Goal: Transaction & Acquisition: Purchase product/service

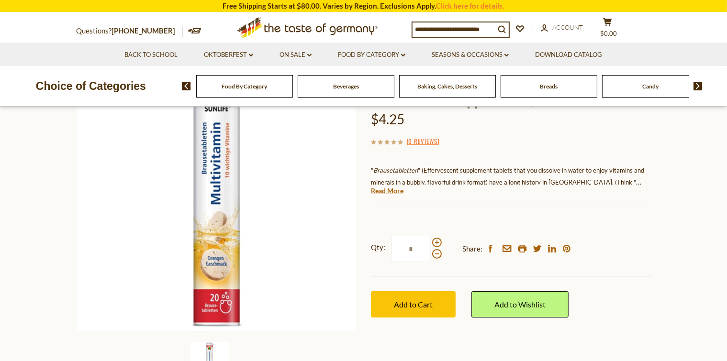
scroll to position [192, 0]
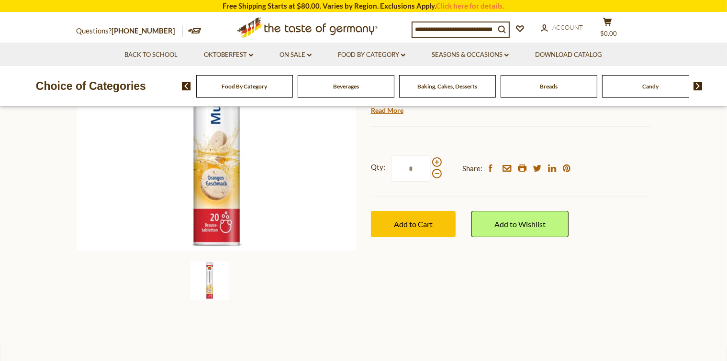
click at [203, 277] on img at bounding box center [210, 281] width 38 height 38
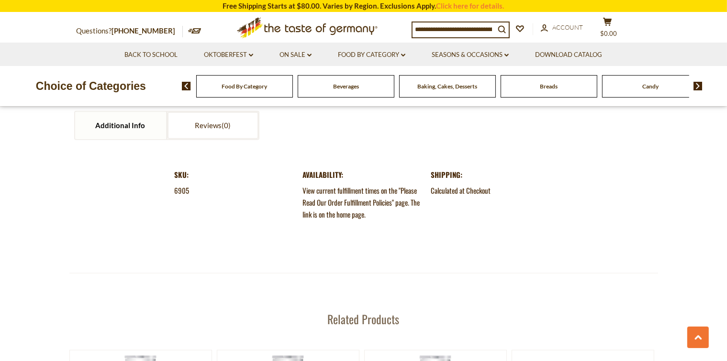
scroll to position [1005, 0]
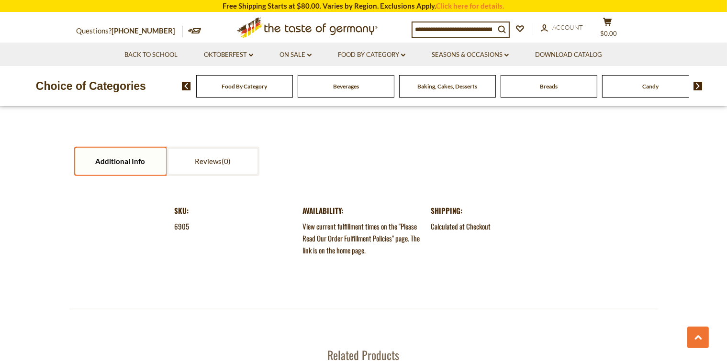
click at [140, 156] on link "Additional Info" at bounding box center [120, 161] width 91 height 27
click at [124, 156] on link "Additional Info" at bounding box center [120, 161] width 91 height 27
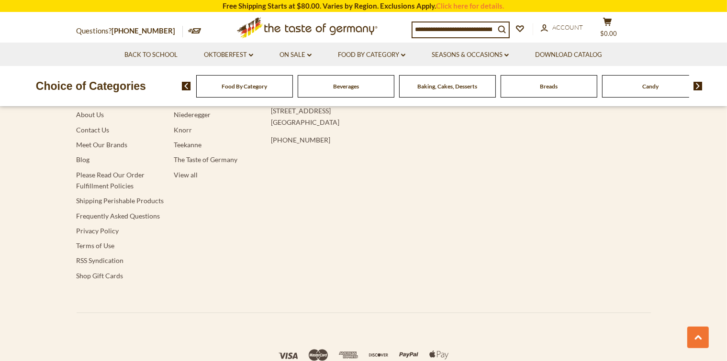
scroll to position [1820, 0]
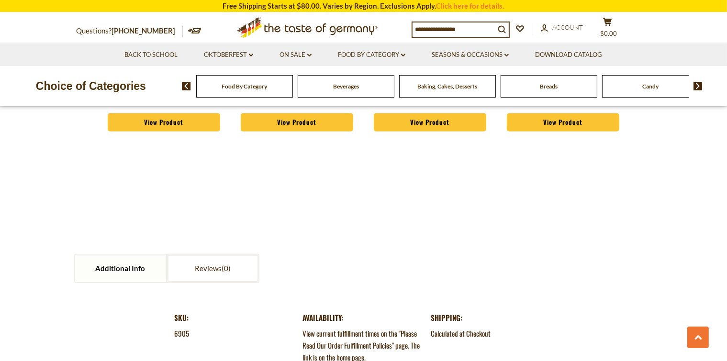
scroll to position [958, 0]
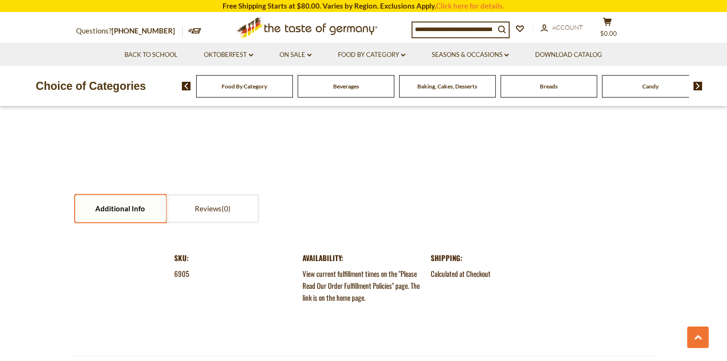
click at [96, 200] on link "Additional Info" at bounding box center [120, 208] width 91 height 27
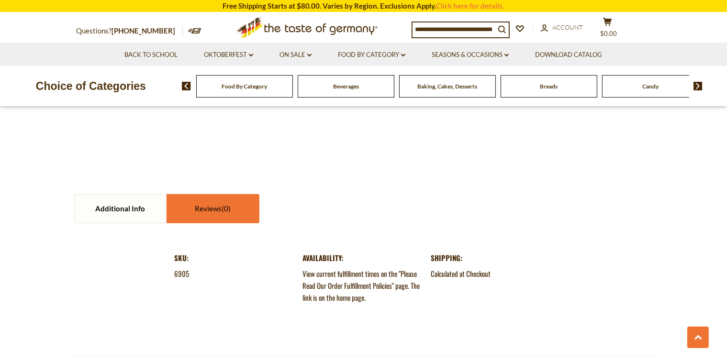
click at [228, 204] on link "Reviews" at bounding box center [213, 208] width 91 height 27
